Goal: Transaction & Acquisition: Obtain resource

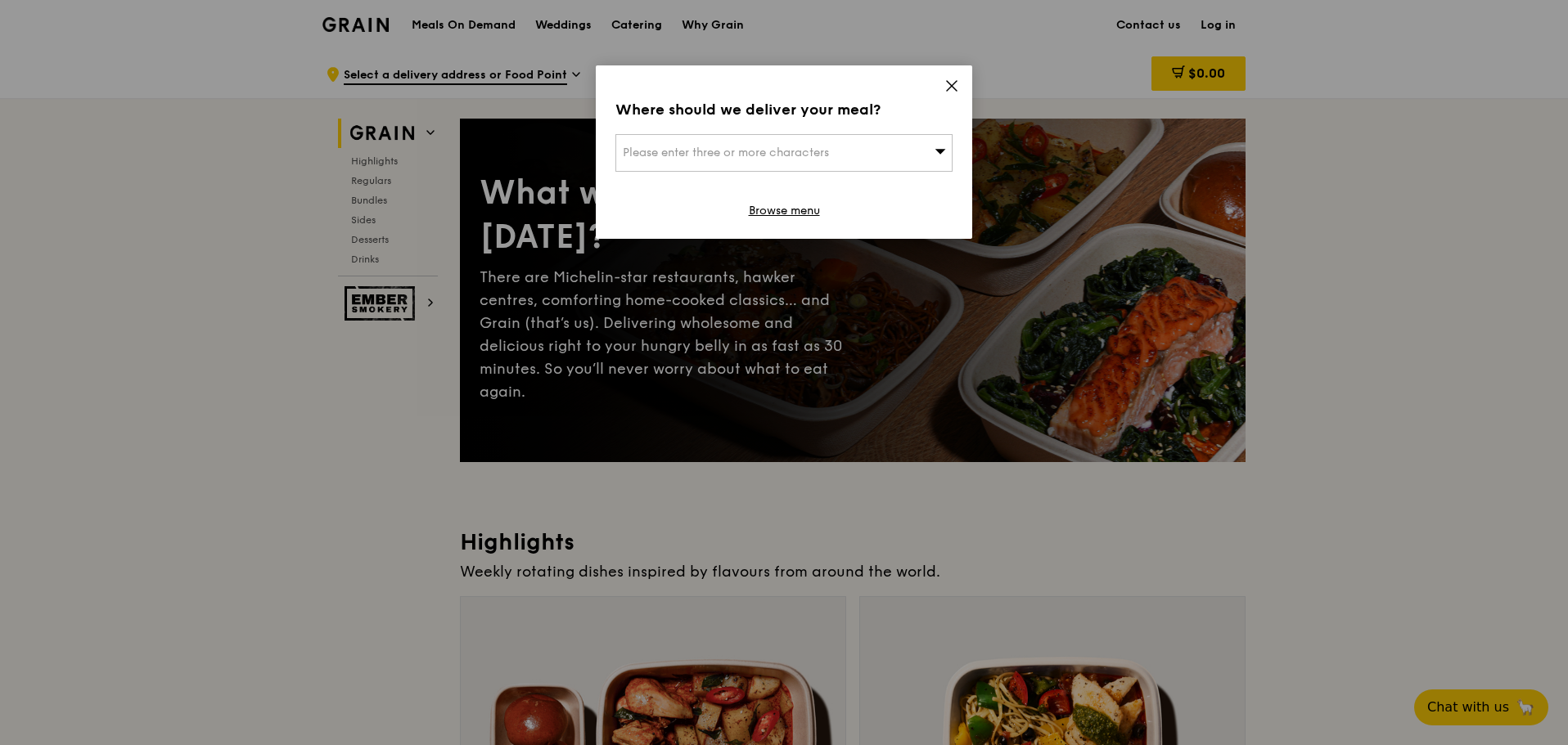
click at [950, 85] on icon at bounding box center [952, 86] width 10 height 10
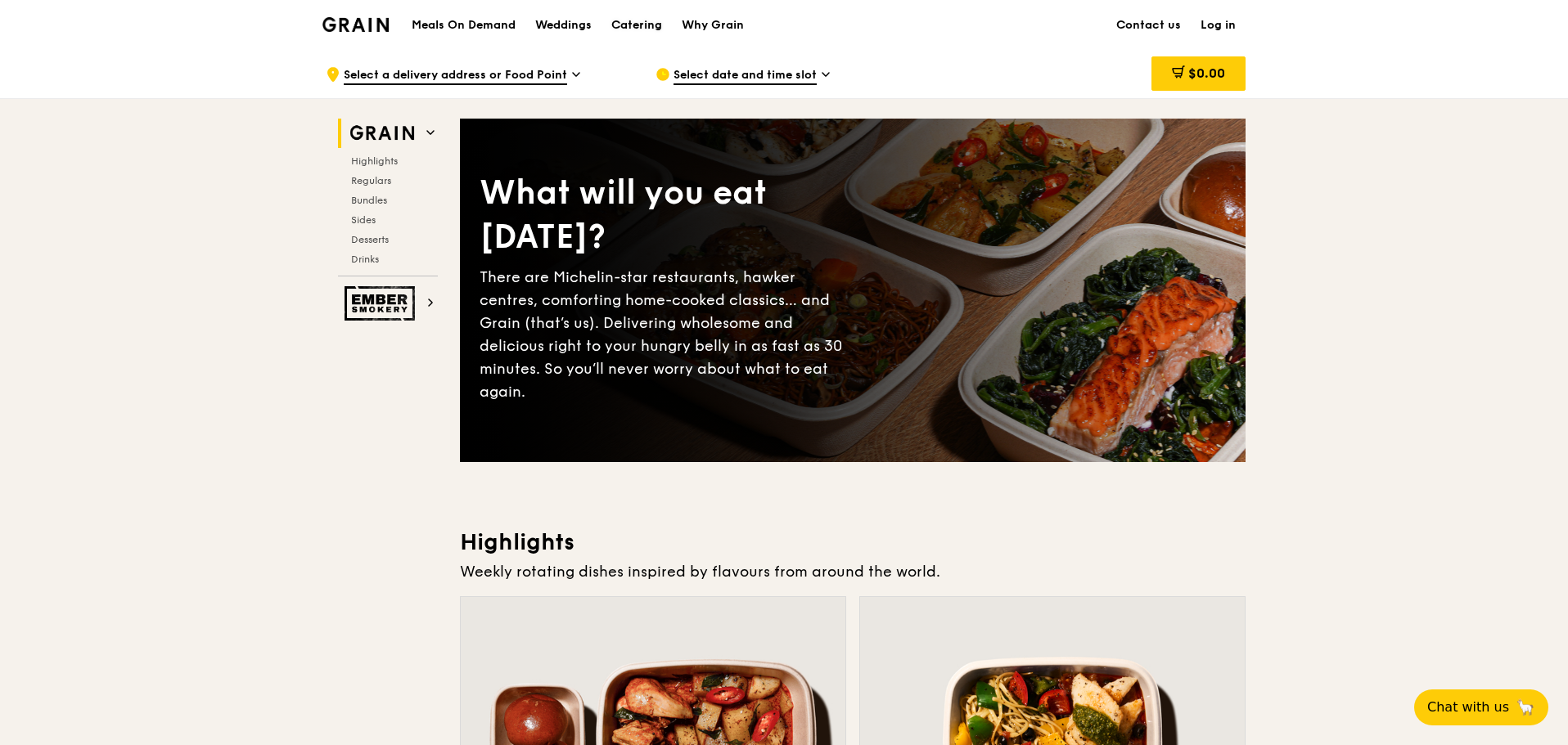
click at [643, 28] on div "Catering" at bounding box center [637, 26] width 51 height 49
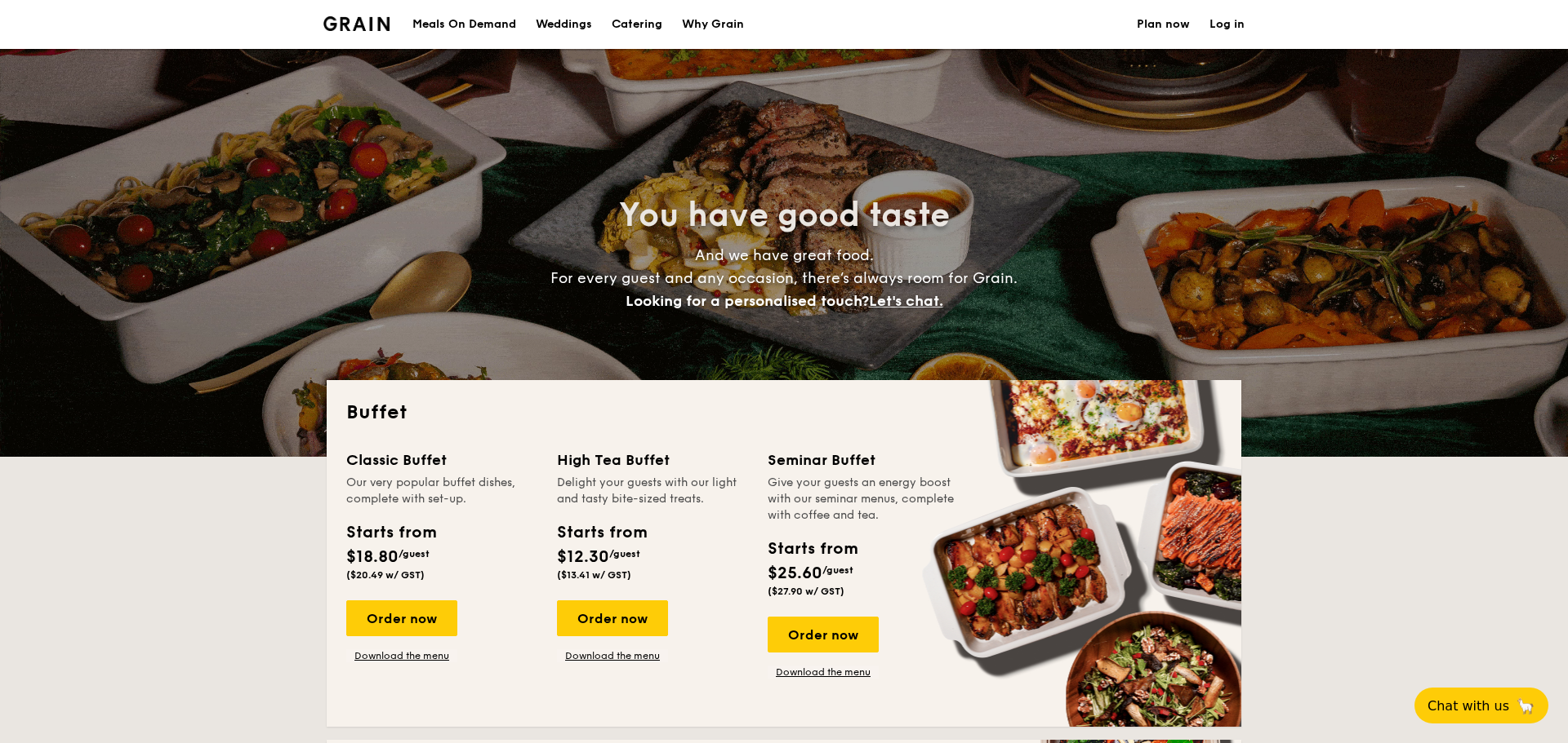
select select
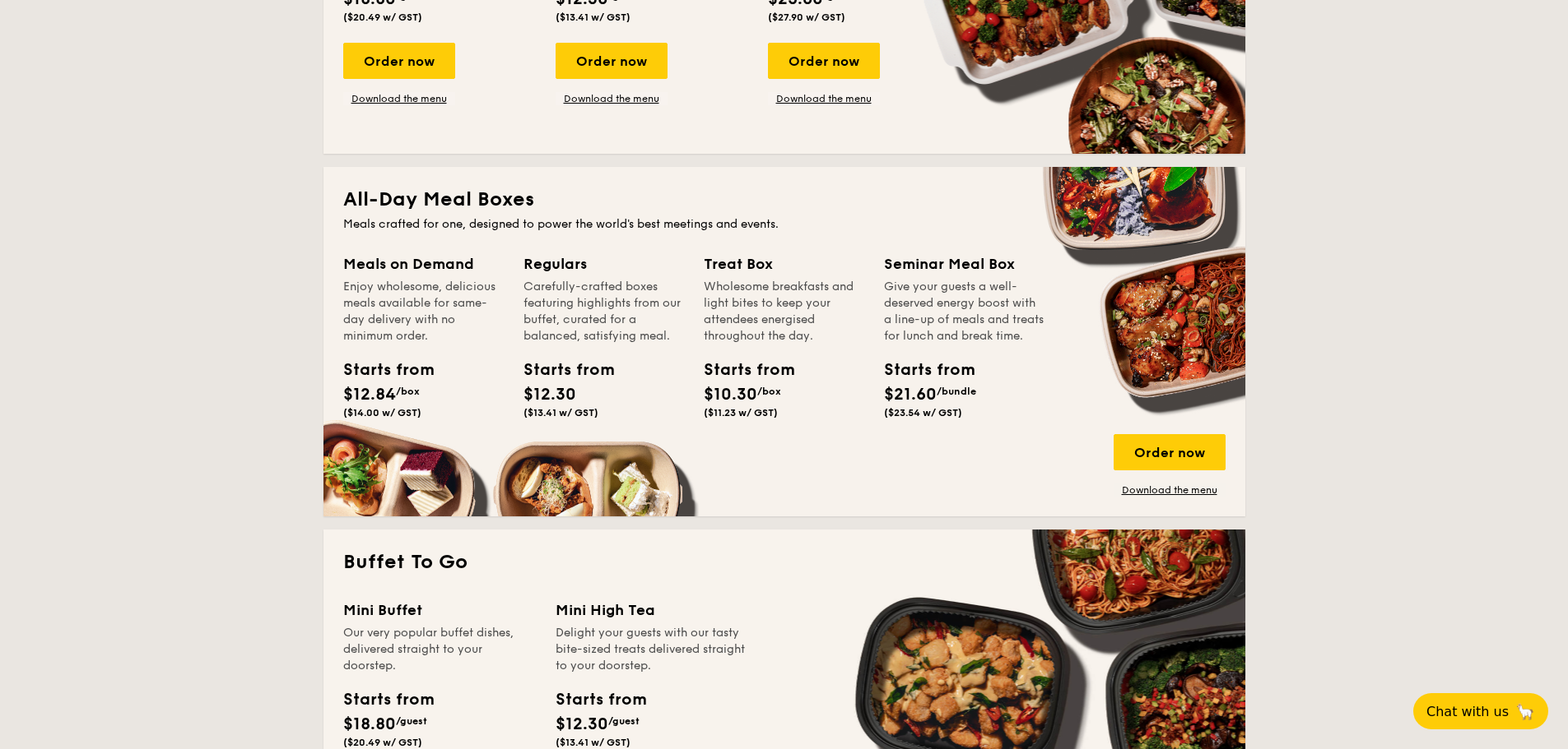
scroll to position [658, 0]
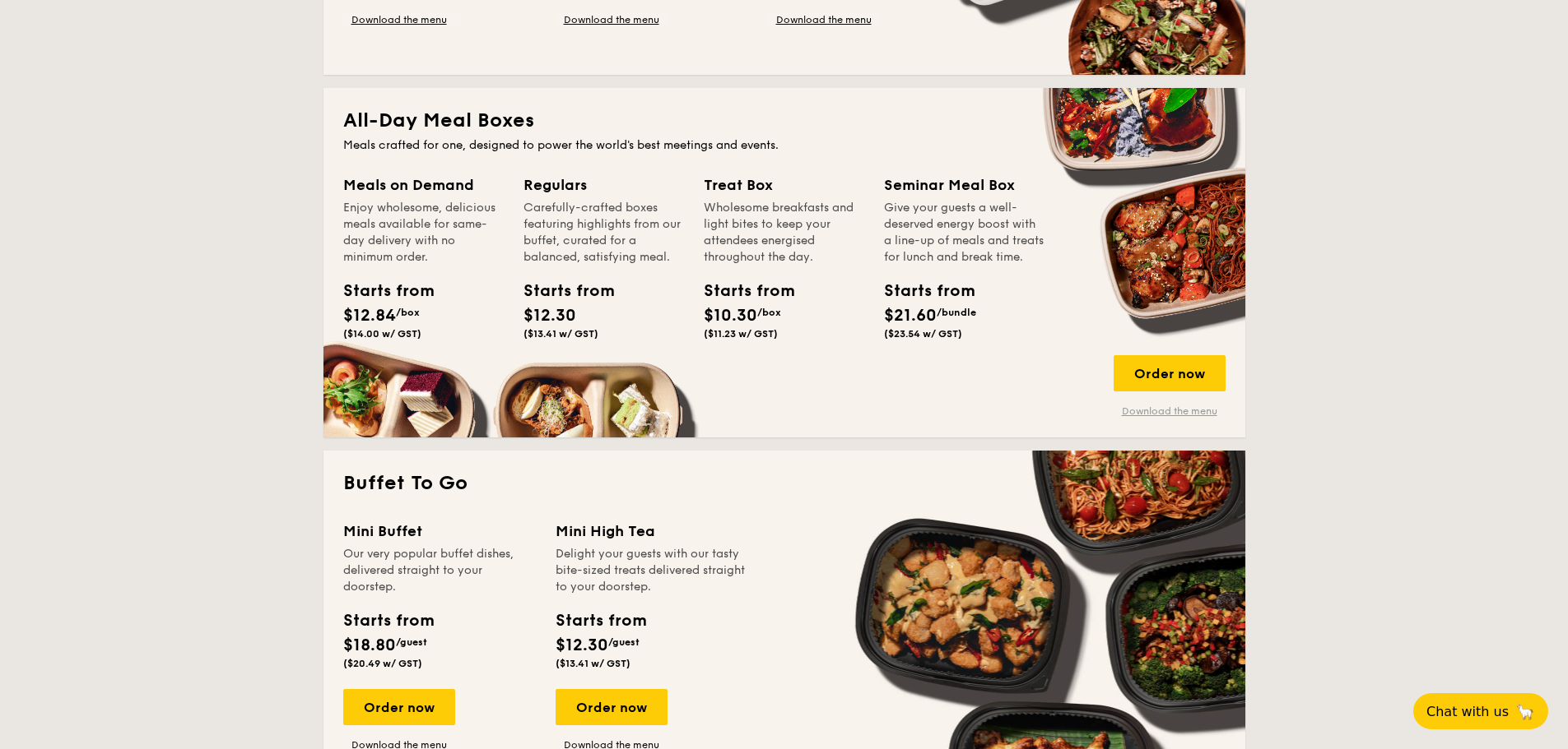
click at [1194, 415] on link "Download the menu" at bounding box center [1169, 411] width 112 height 13
